Goal: Information Seeking & Learning: Understand process/instructions

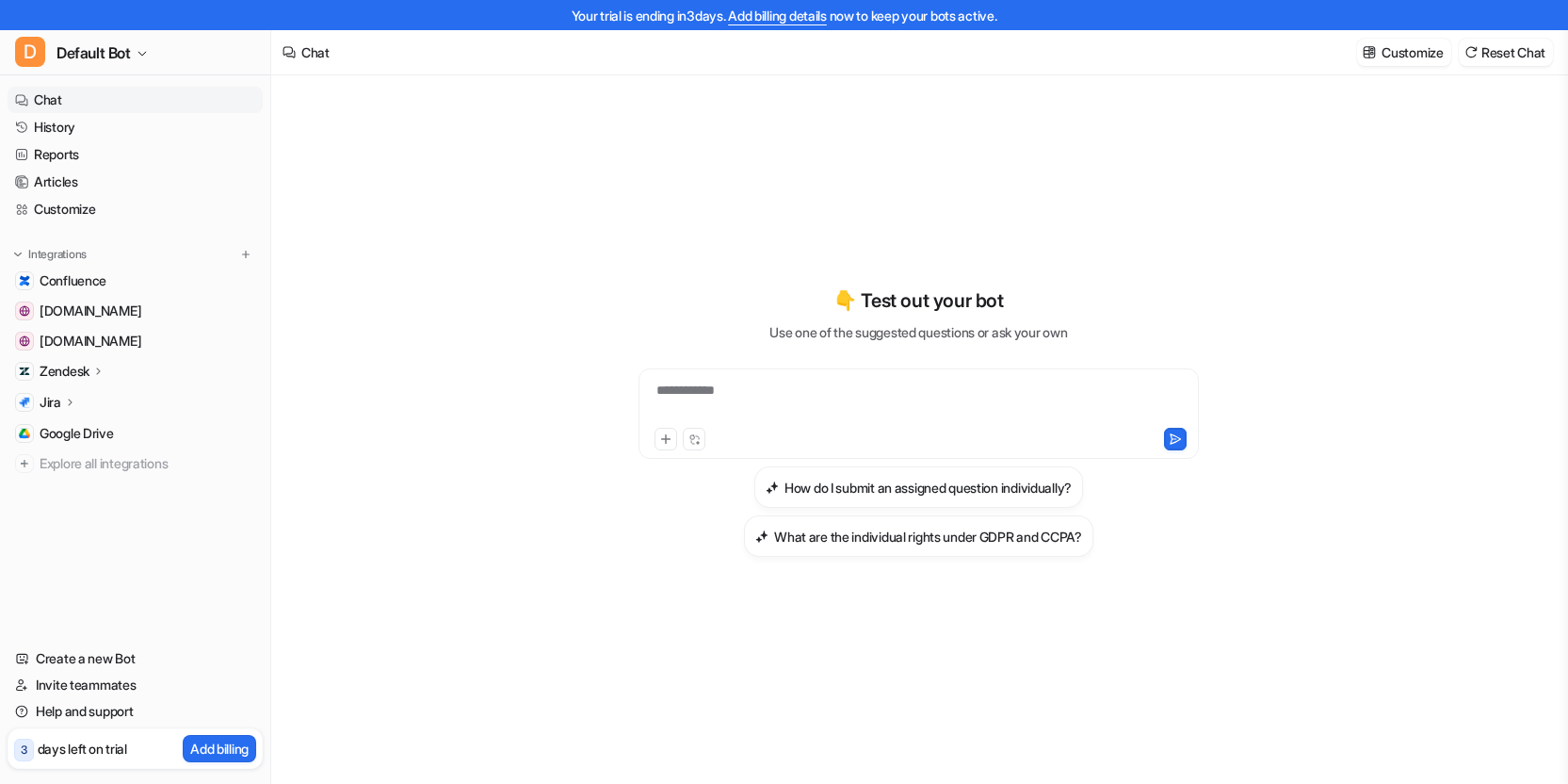
click at [798, 395] on div "**********" at bounding box center [919, 402] width 551 height 44
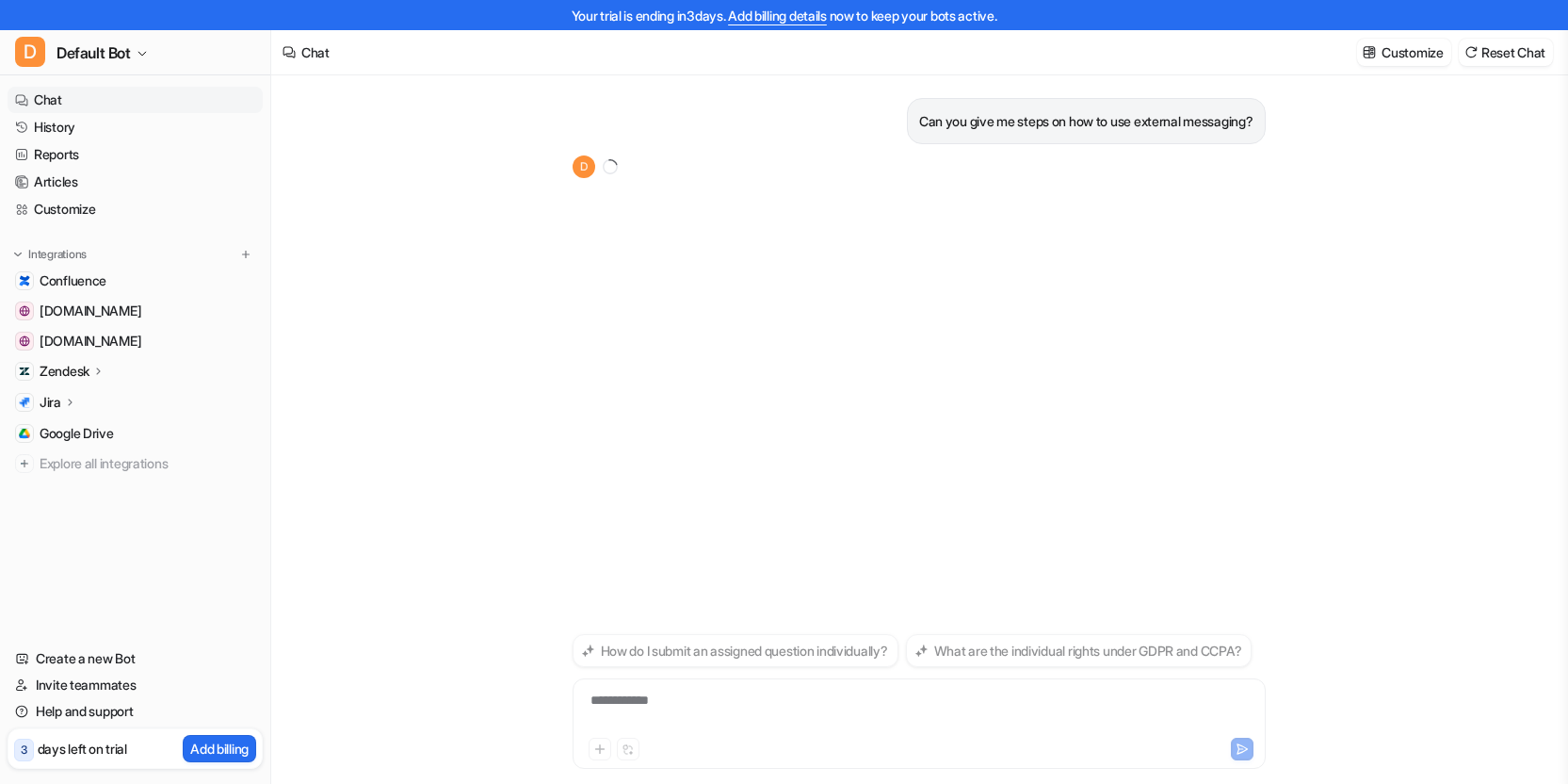
scroll to position [30, 0]
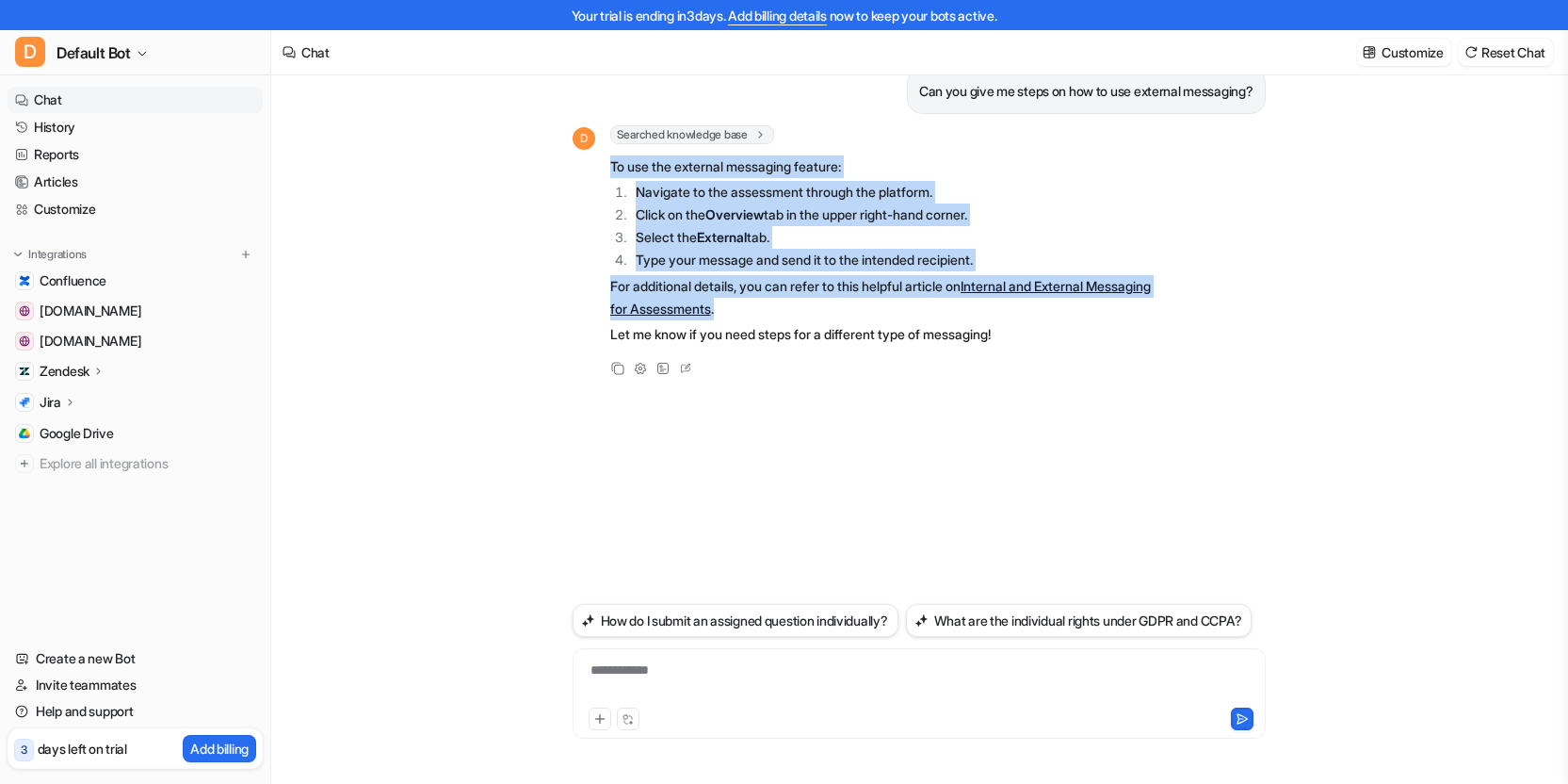
drag, startPoint x: 831, startPoint y: 315, endPoint x: 600, endPoint y: 162, distance: 277.1
click at [600, 162] on div "D Searched knowledge base search_queries : [ "steps to use external messaging",…" at bounding box center [866, 238] width 588 height 224
copy span "To use the external messaging feature: Navigate to the assessment through the p…"
click at [724, 308] on link "Internal and External Messaging for Assessments" at bounding box center [879, 297] width 540 height 39
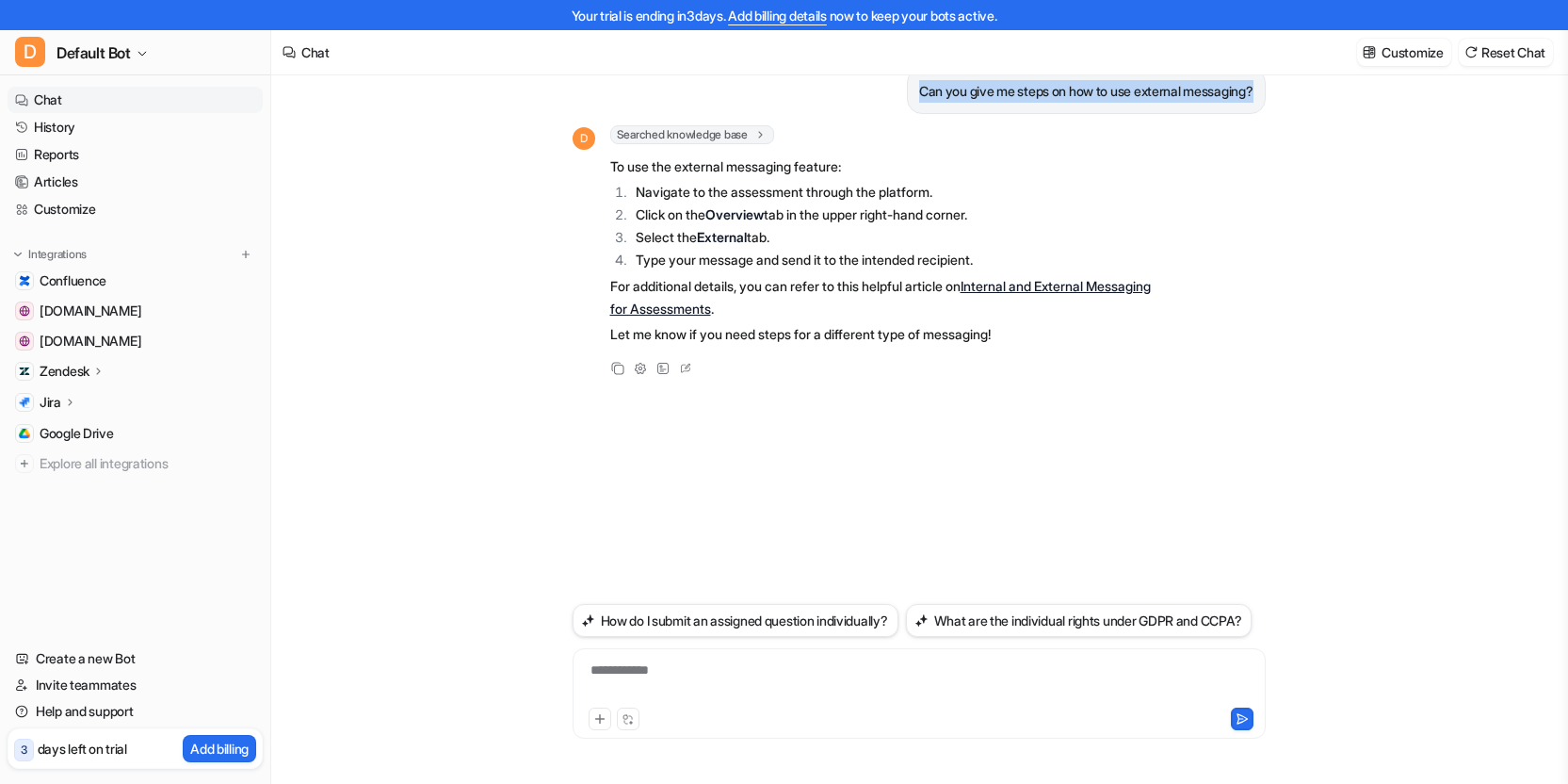
drag, startPoint x: 902, startPoint y: 88, endPoint x: 1255, endPoint y: 101, distance: 353.2
click at [749, 667] on div at bounding box center [918, 682] width 683 height 44
paste div
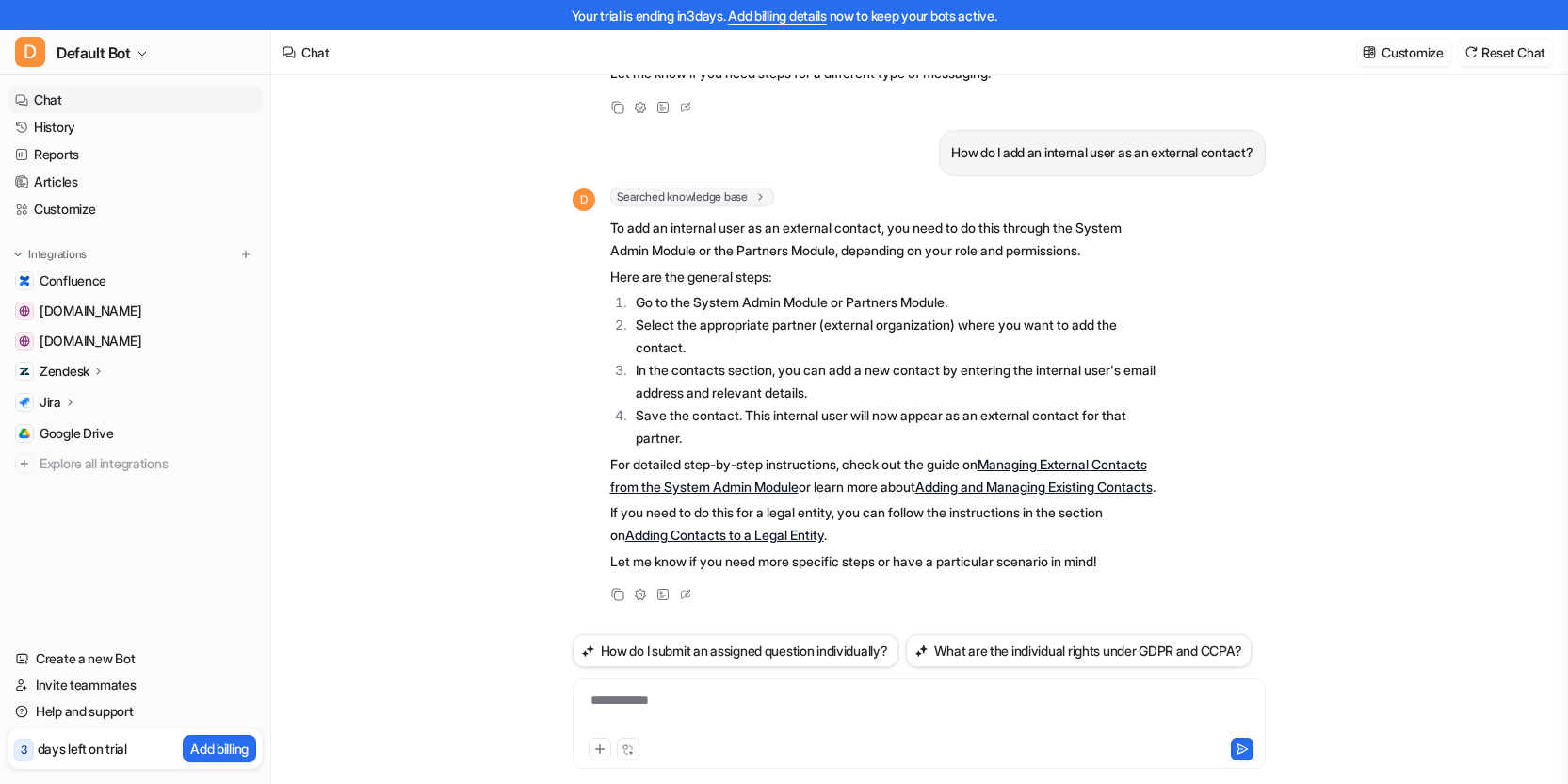
scroll to position [0, 0]
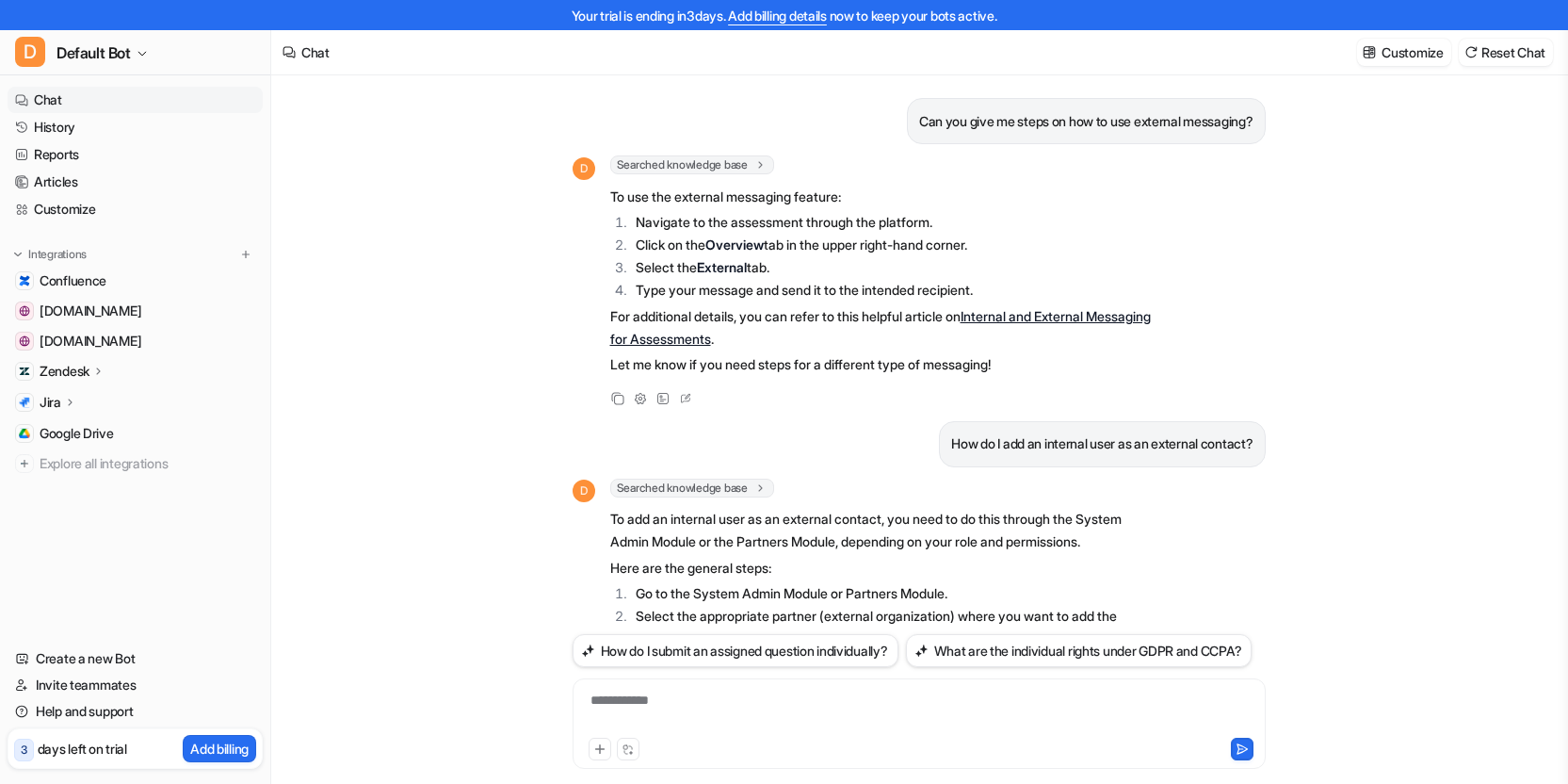
drag, startPoint x: 611, startPoint y: 192, endPoint x: 971, endPoint y: 273, distance: 369.0
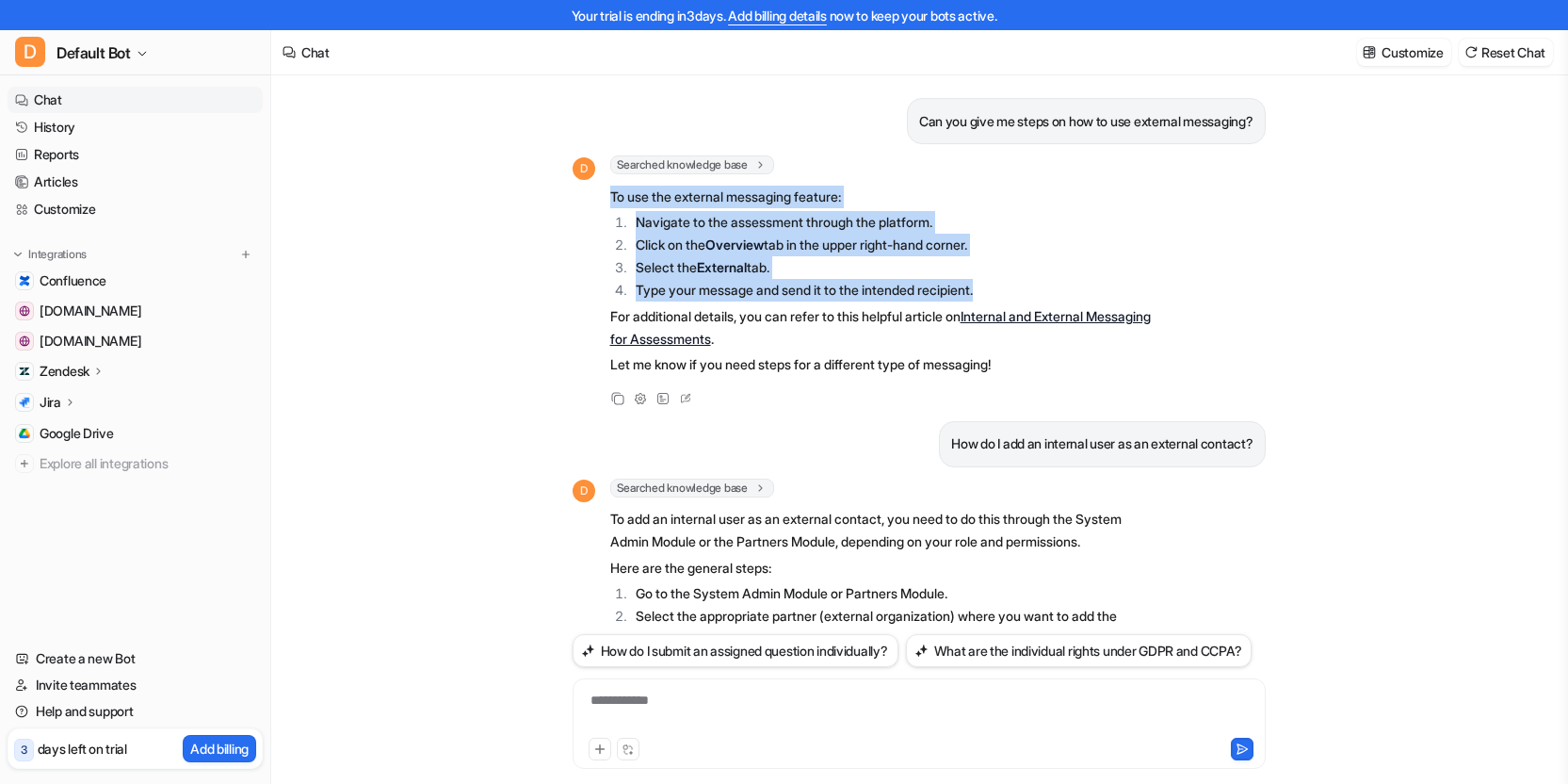
drag, startPoint x: 997, startPoint y: 288, endPoint x: 606, endPoint y: 194, distance: 402.1
click at [606, 194] on div "D Searched knowledge base search_queries : [ "steps to use external messaging",…" at bounding box center [866, 268] width 588 height 224
copy span "To use the external messaging feature: Navigate to the assessment through the p…"
